Goal: Transaction & Acquisition: Purchase product/service

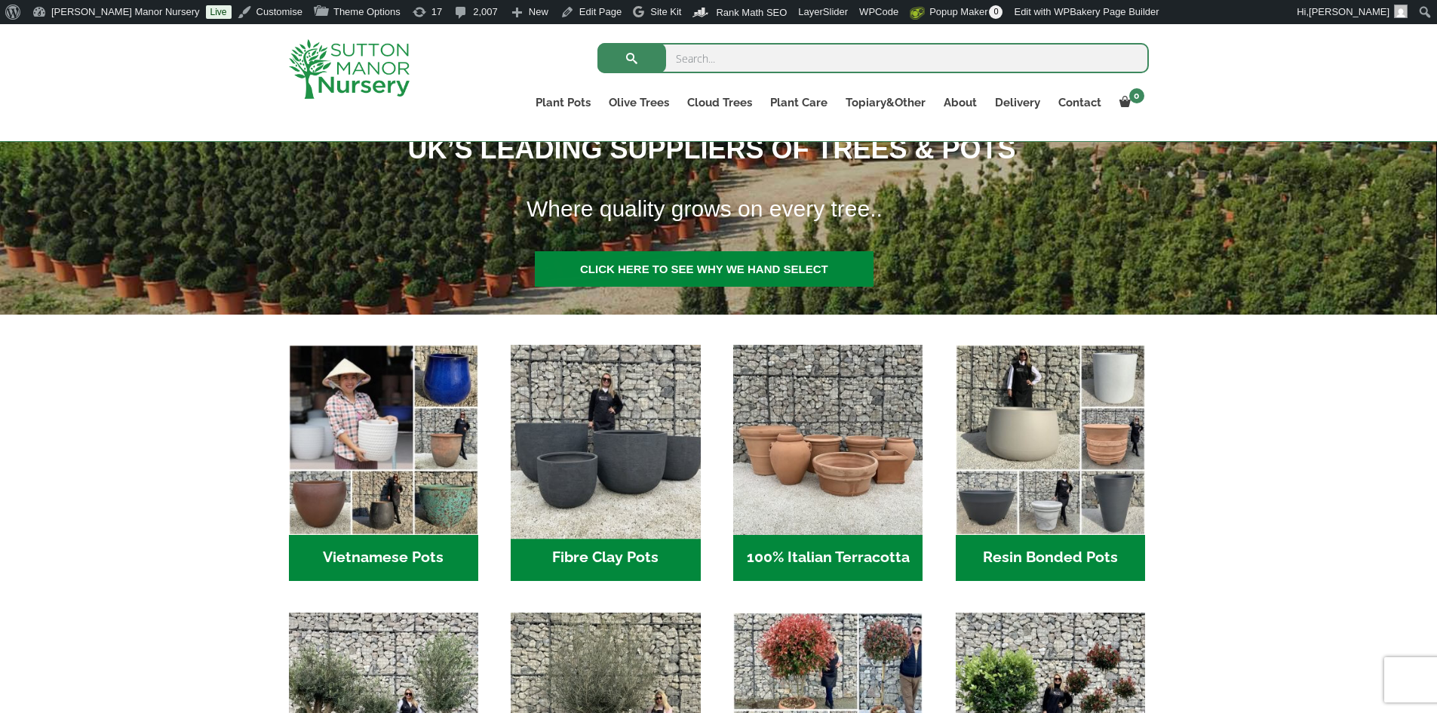
scroll to position [528, 0]
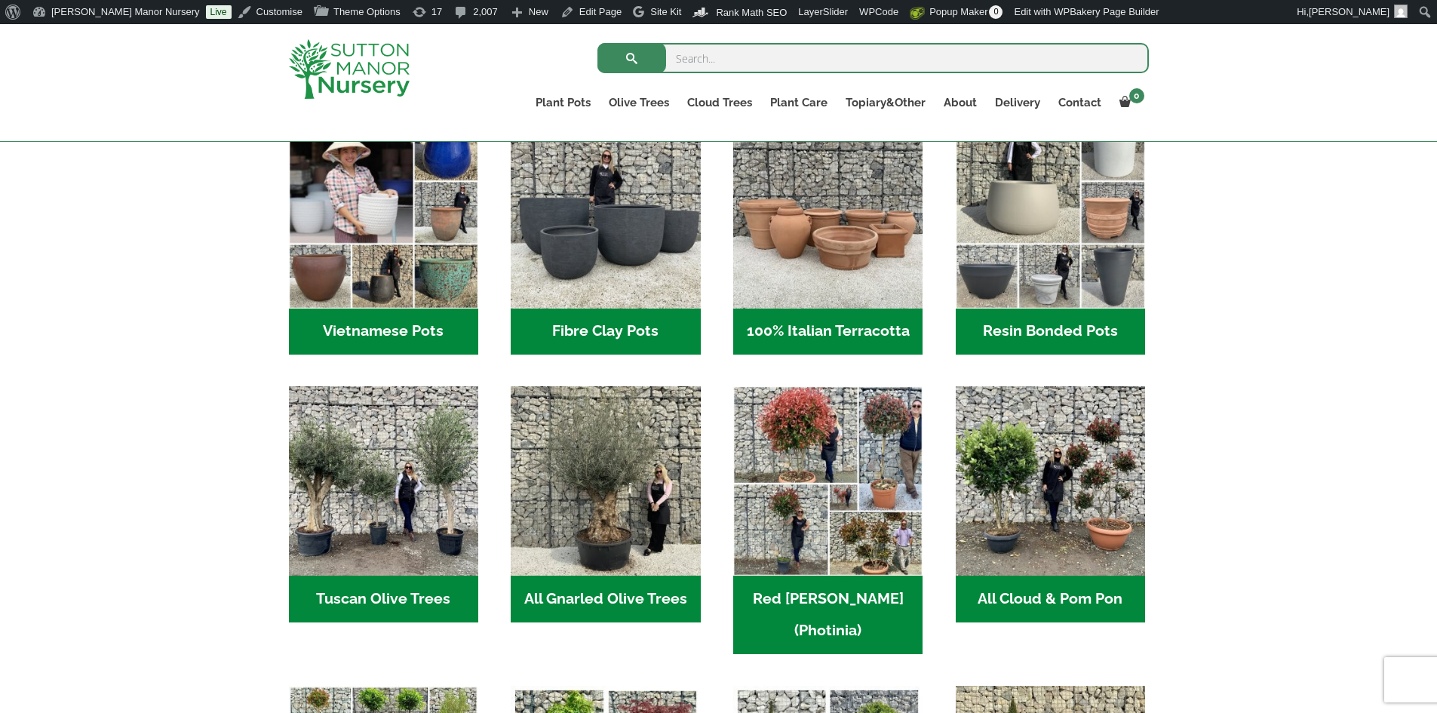
click at [1054, 327] on h2 "Resin Bonded Pots (212)" at bounding box center [1049, 331] width 189 height 47
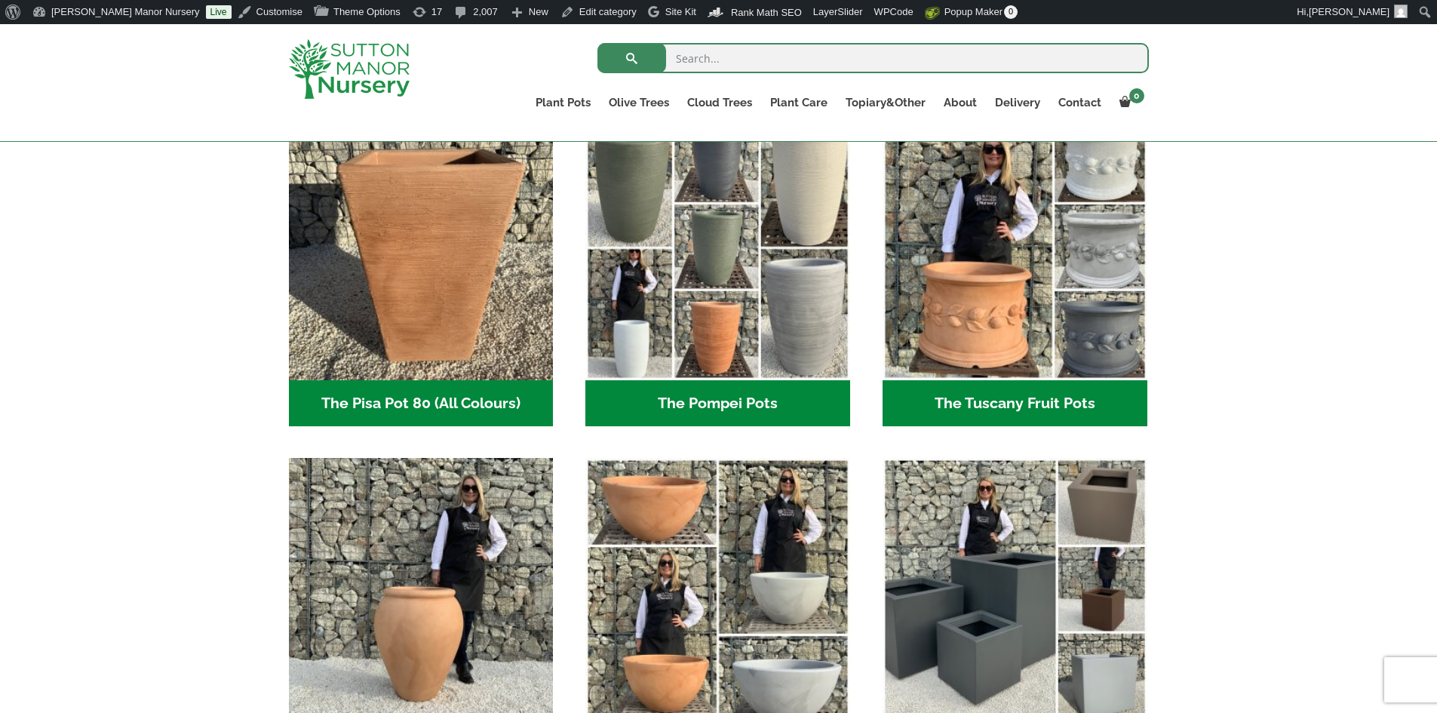
scroll to position [1131, 0]
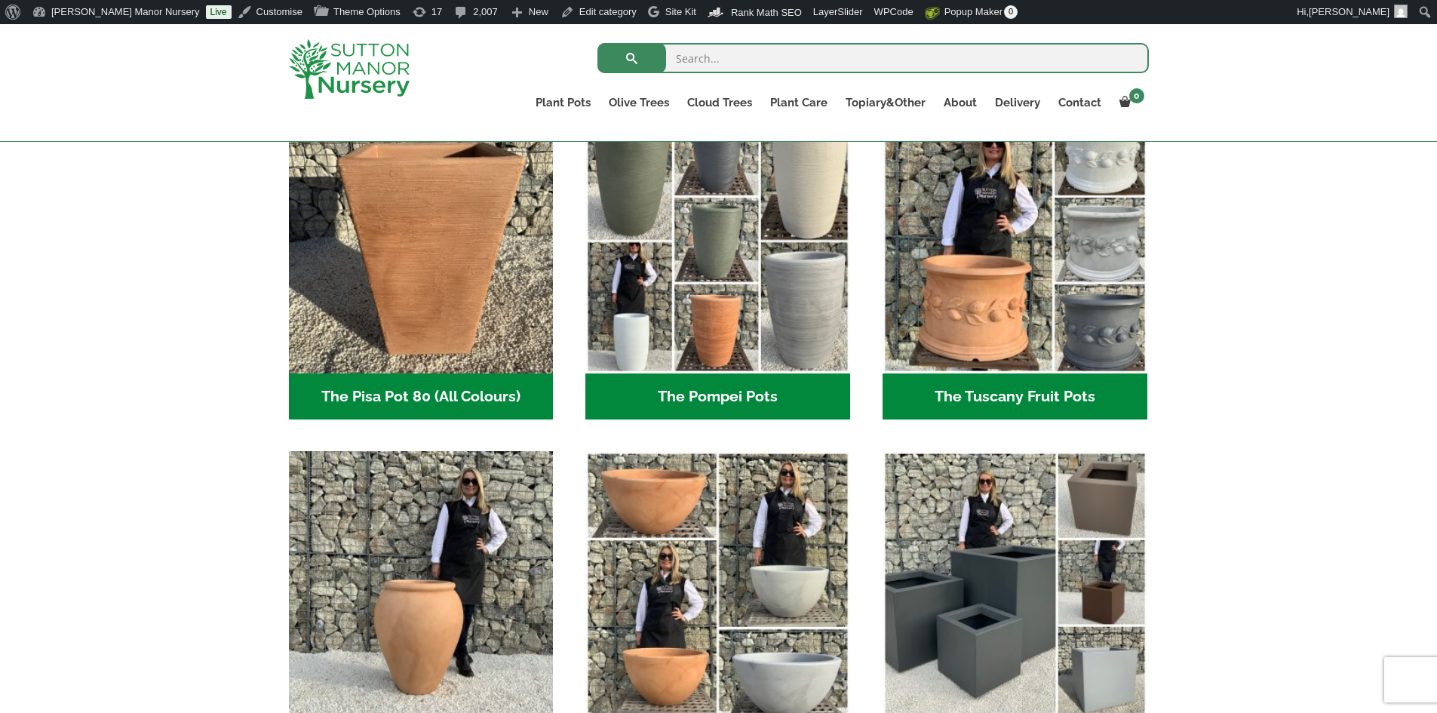
click at [790, 398] on h2 "The Pompei Pots (18)" at bounding box center [717, 396] width 265 height 47
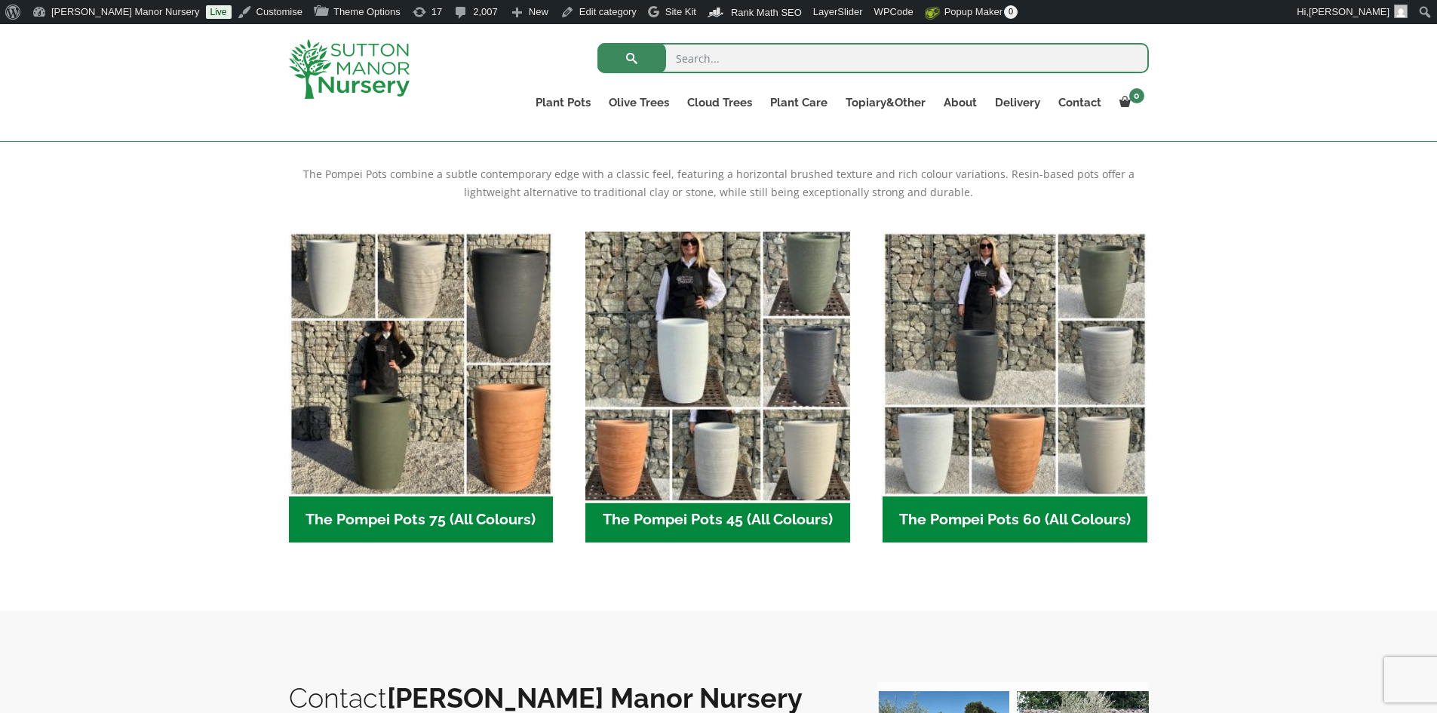
scroll to position [528, 0]
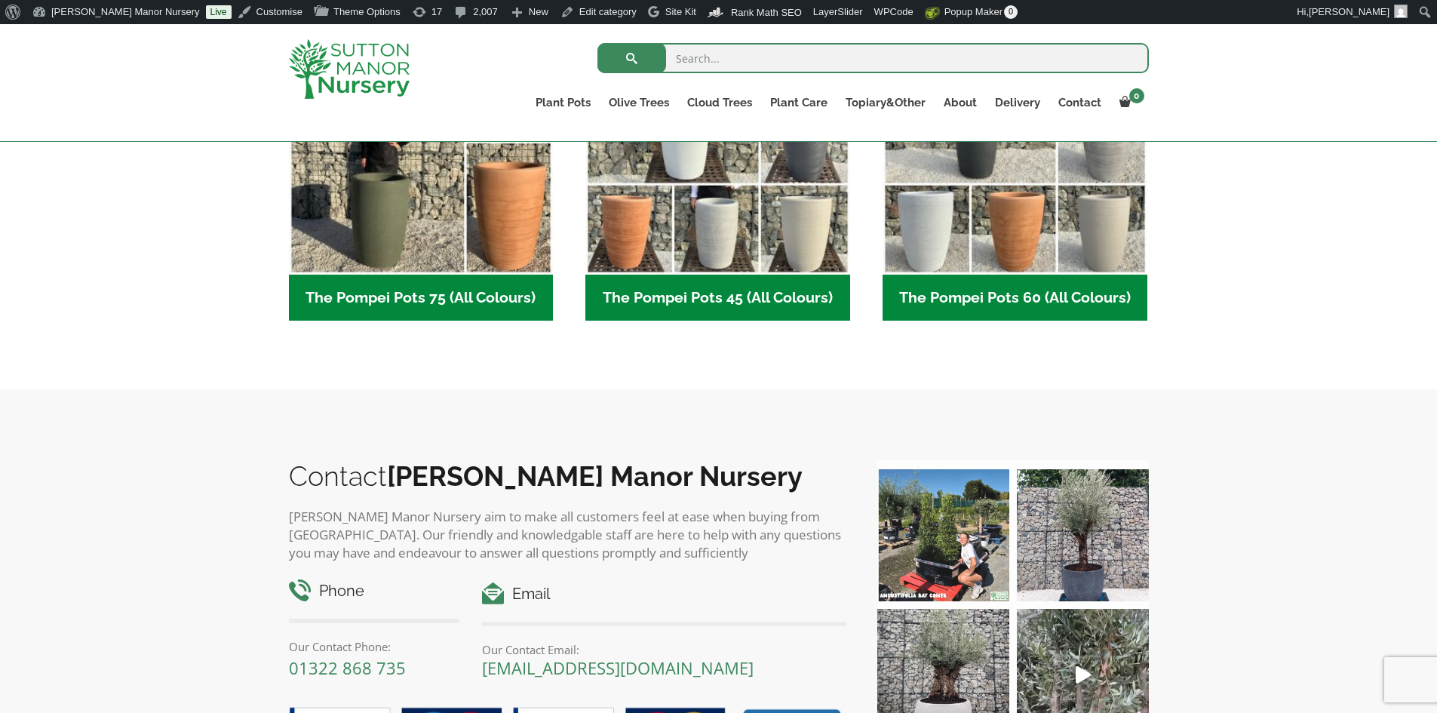
click at [965, 297] on h2 "The Pompei Pots 60 (All Colours) (6)" at bounding box center [1014, 298] width 265 height 47
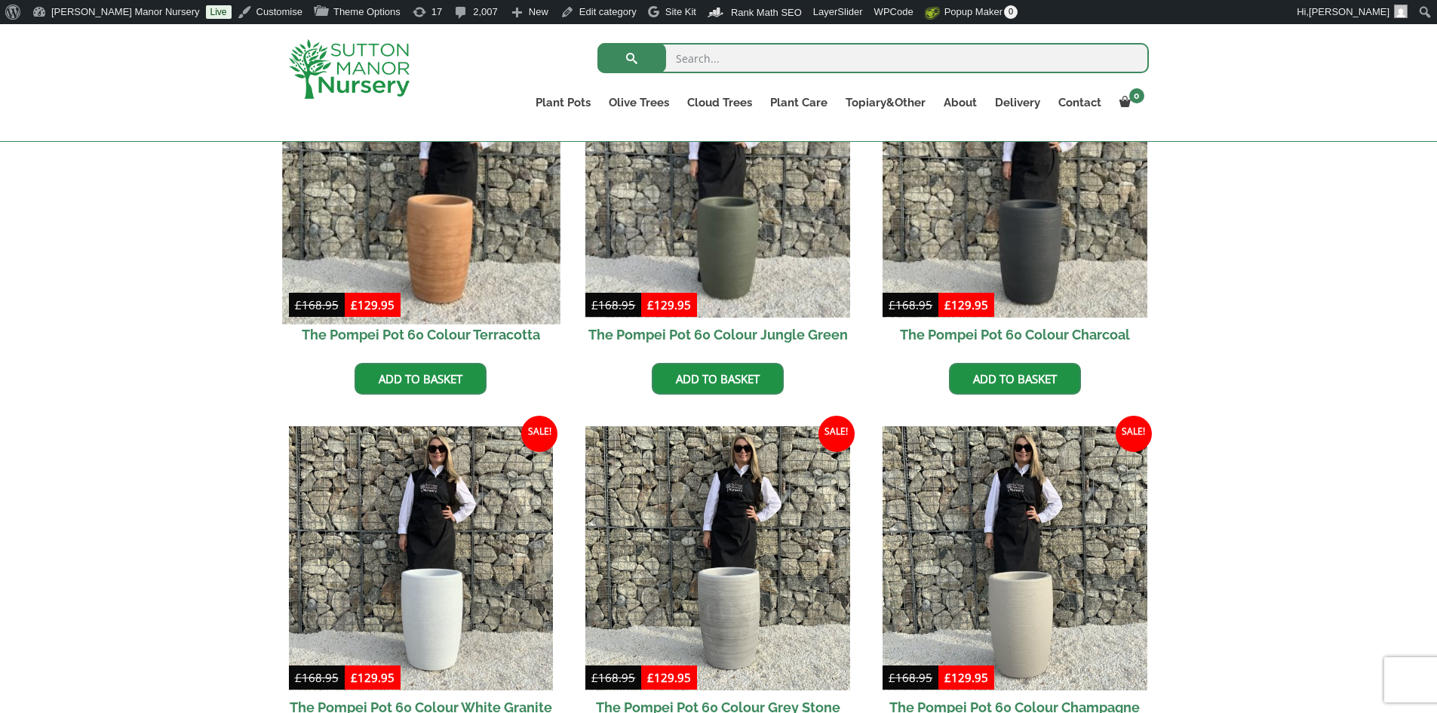
scroll to position [679, 0]
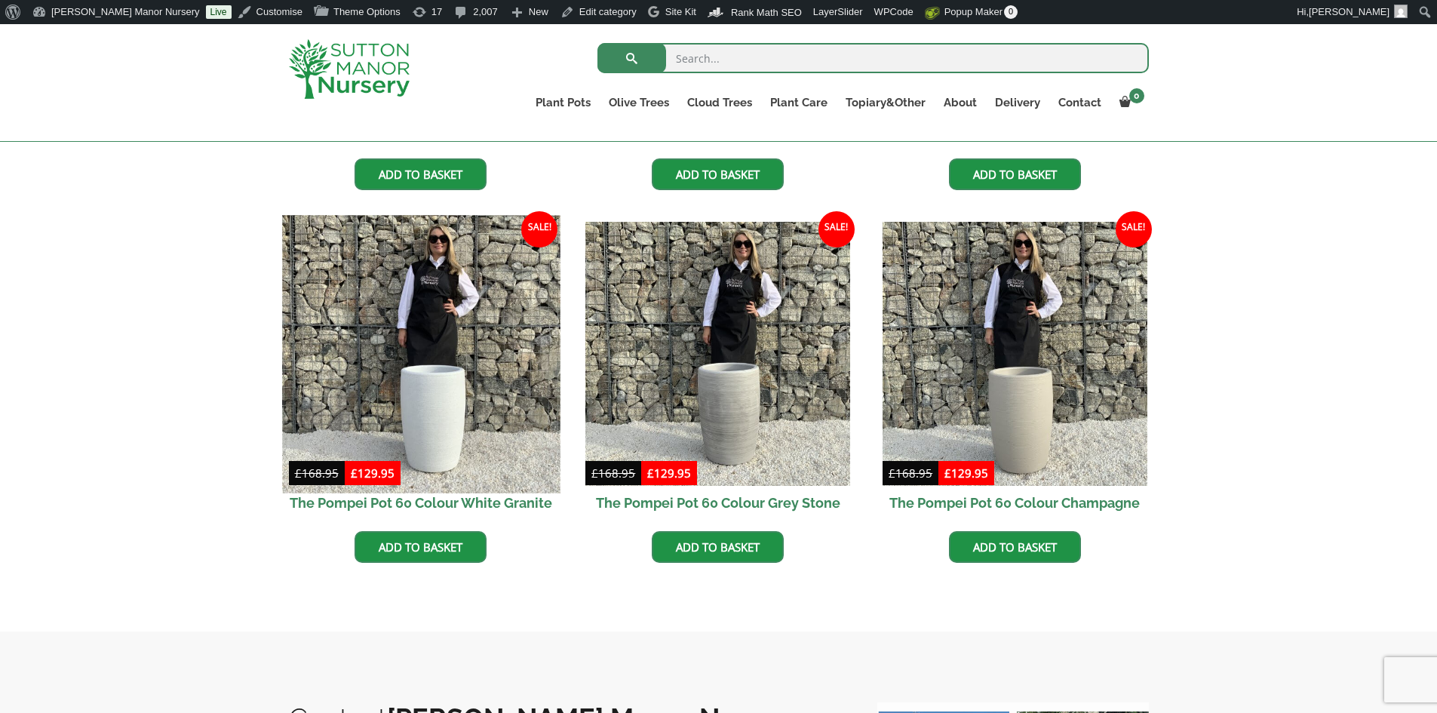
click at [400, 338] on img at bounding box center [421, 354] width 278 height 278
